Goal: Task Accomplishment & Management: Manage account settings

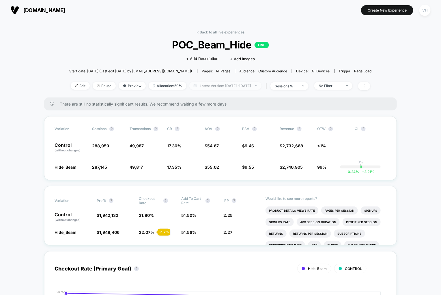
click at [238, 84] on span "Latest Version: [DATE] - [DATE]" at bounding box center [225, 86] width 72 height 8
select select "*"
select select "****"
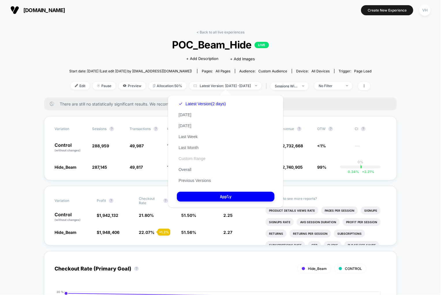
click at [190, 157] on button "Custom Range" at bounding box center [192, 158] width 30 height 5
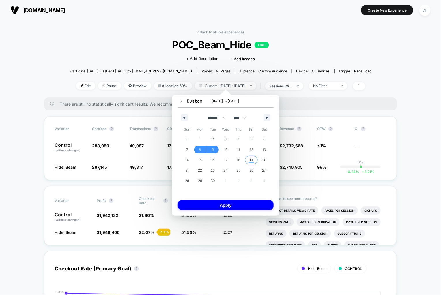
click at [251, 159] on span "19" at bounding box center [251, 160] width 4 height 10
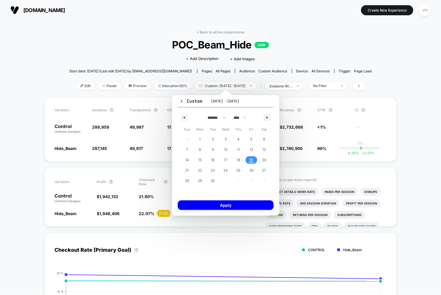
click at [251, 159] on span "19" at bounding box center [251, 160] width 4 height 10
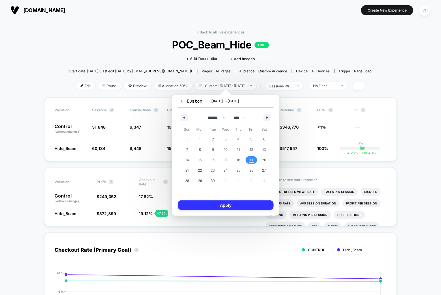
click at [230, 206] on button "Apply" at bounding box center [226, 205] width 96 height 10
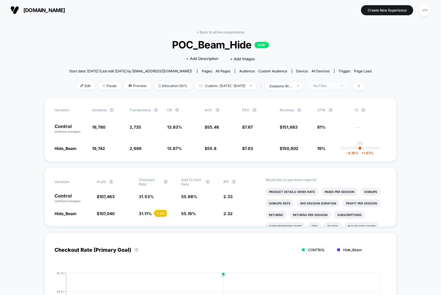
click at [343, 86] on img at bounding box center [342, 85] width 2 height 1
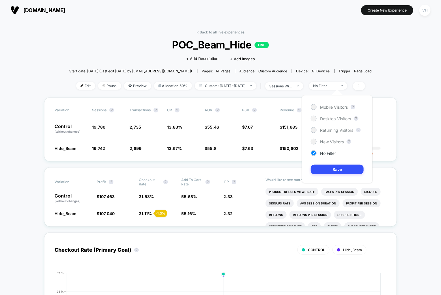
click at [329, 119] on span "Desktop Visitors" at bounding box center [335, 118] width 31 height 5
click at [339, 170] on button "Save" at bounding box center [337, 170] width 53 height 10
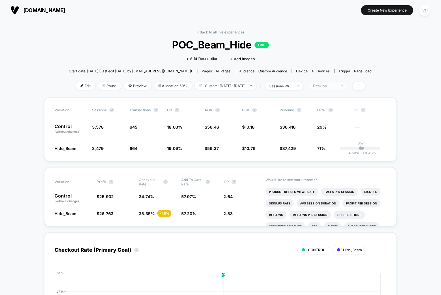
click at [336, 86] on div "Desktop" at bounding box center [324, 86] width 23 height 4
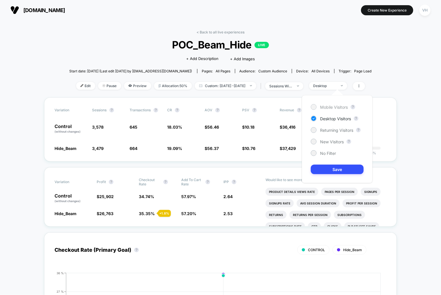
click at [324, 107] on span "Mobile Visitors" at bounding box center [334, 107] width 28 height 5
click at [322, 166] on button "Save" at bounding box center [337, 170] width 53 height 10
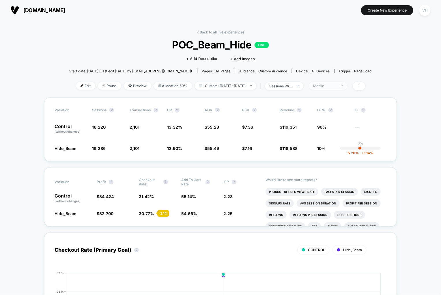
click at [347, 83] on span "Mobile" at bounding box center [328, 86] width 38 height 8
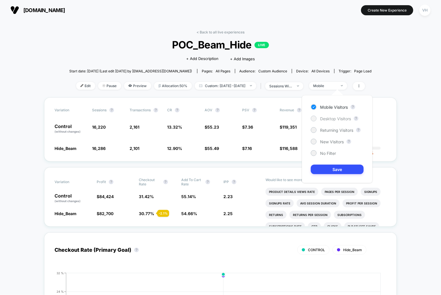
click at [332, 117] on span "Desktop Visitors" at bounding box center [335, 118] width 31 height 5
click at [326, 164] on div "Mobile Visitors ? Desktop Visitors ? Returning Visitors ? New Visitors ? No Fil…" at bounding box center [337, 139] width 71 height 88
click at [326, 169] on button "Save" at bounding box center [337, 170] width 53 height 10
